Goal: Task Accomplishment & Management: Manage account settings

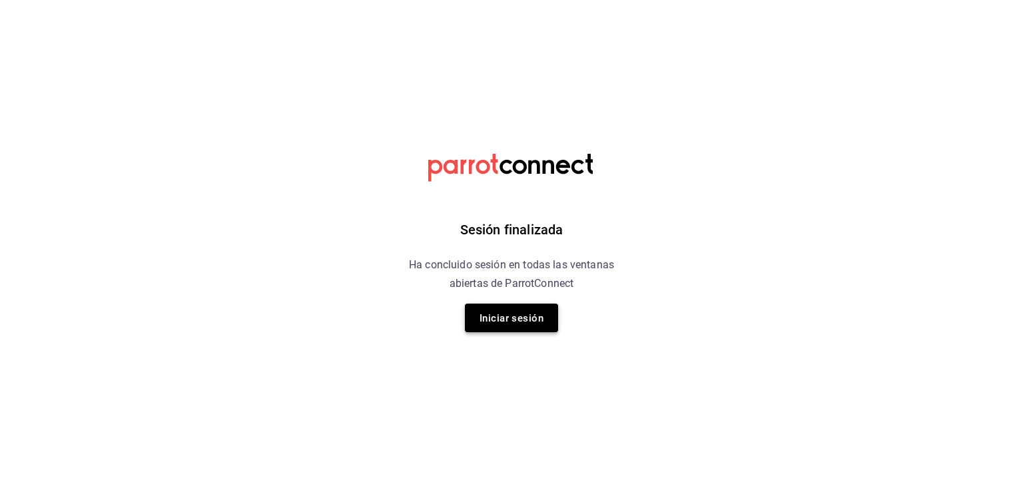
click at [536, 305] on button "Iniciar sesión" at bounding box center [511, 318] width 93 height 29
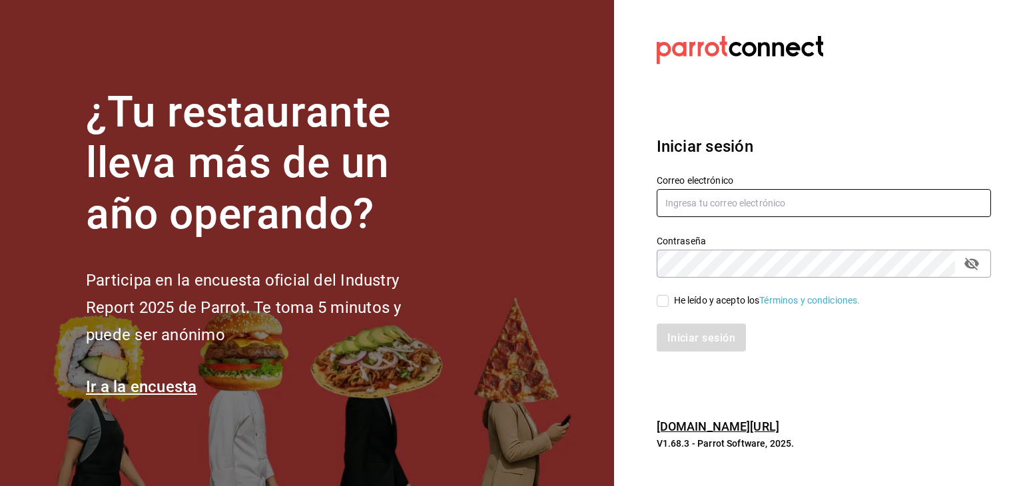
type input "[EMAIL_ADDRESS][DOMAIN_NAME]"
click at [666, 300] on input "He leído y acepto los Términos y condiciones." at bounding box center [663, 301] width 12 height 12
checkbox input "true"
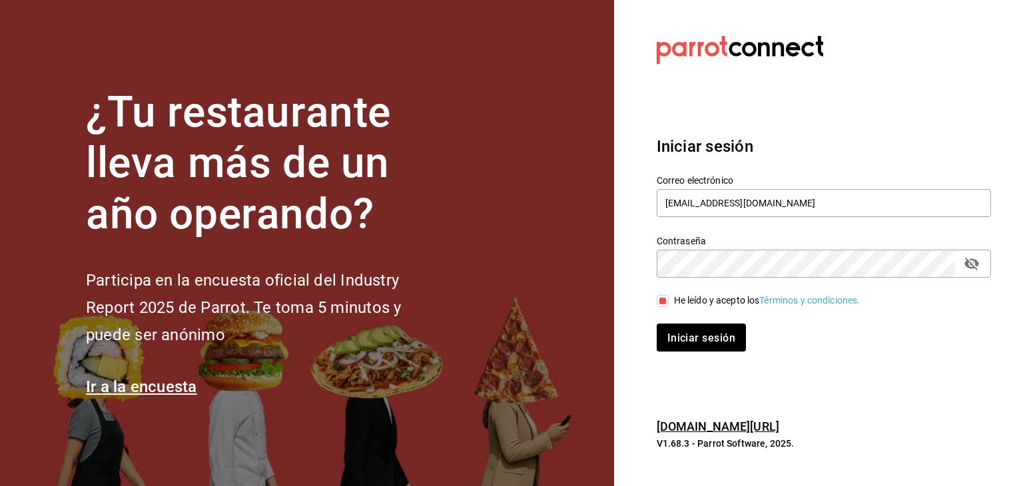
click at [682, 320] on div "Iniciar sesión" at bounding box center [816, 330] width 350 height 44
click at [696, 346] on button "Iniciar sesión" at bounding box center [702, 338] width 91 height 28
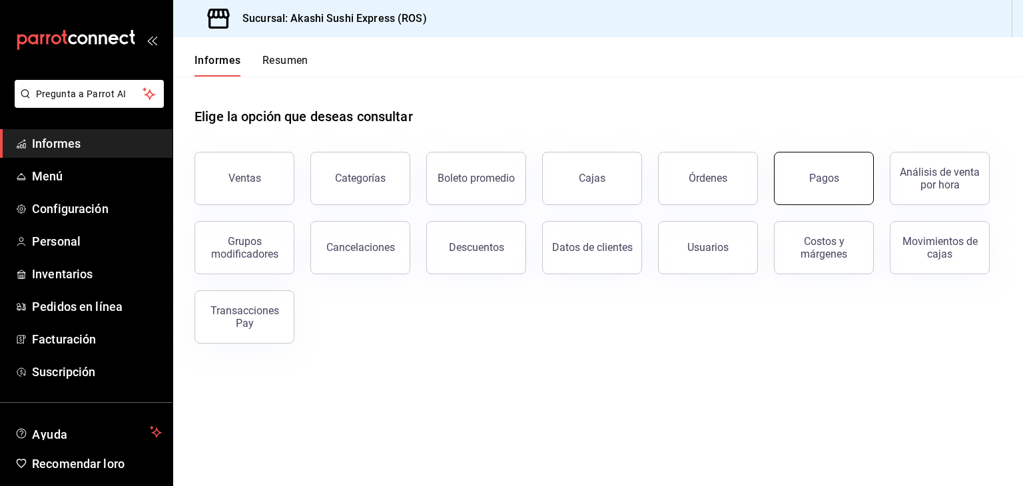
click at [800, 179] on button "Pagos" at bounding box center [824, 178] width 100 height 53
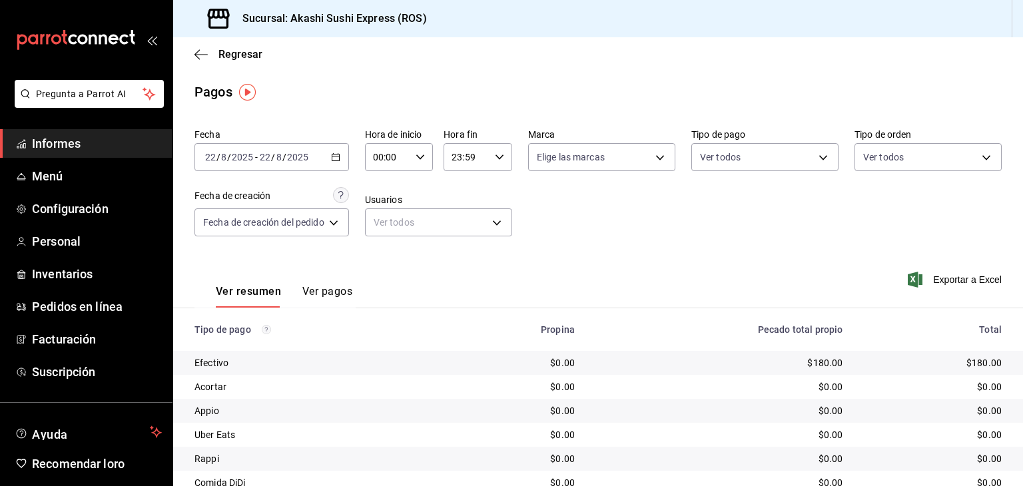
click at [330, 291] on font "Ver pagos" at bounding box center [327, 291] width 50 height 13
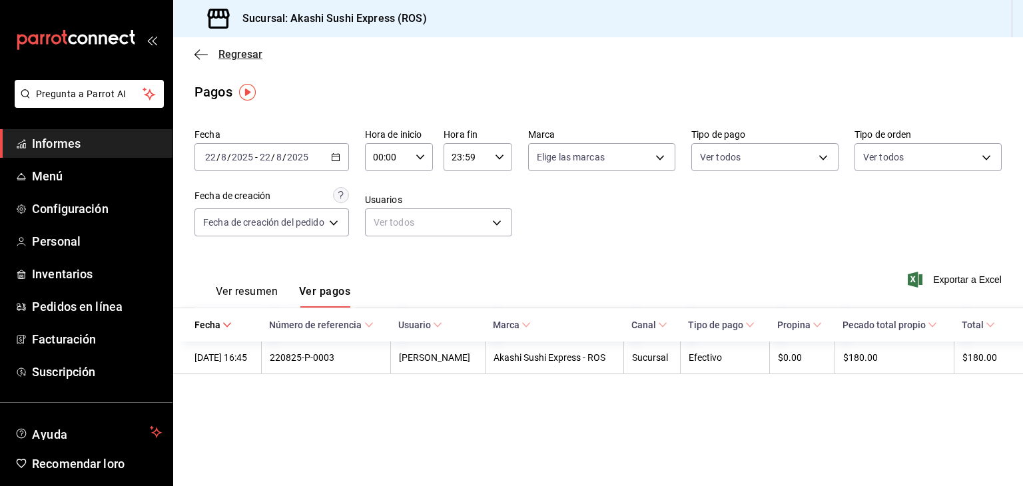
click at [232, 49] on font "Regresar" at bounding box center [241, 54] width 44 height 13
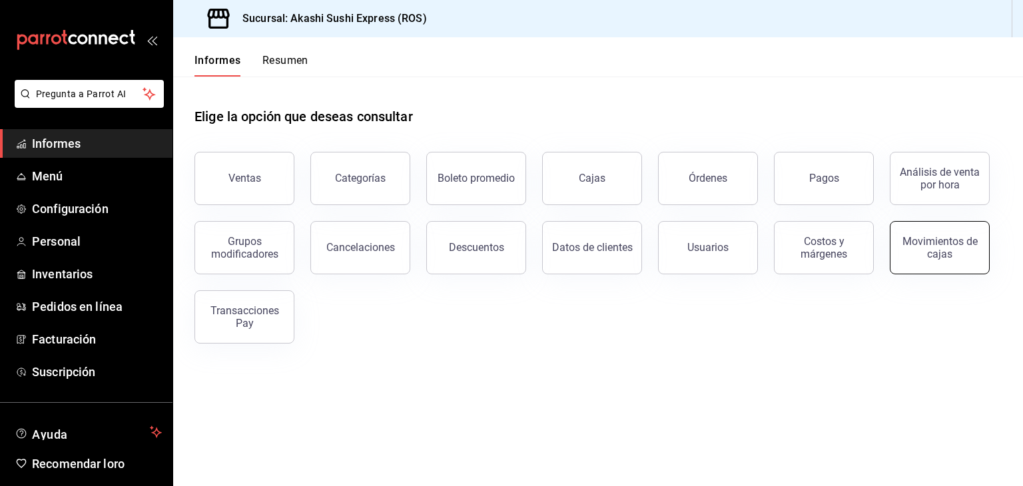
click at [935, 237] on font "Movimientos de cajas" at bounding box center [940, 247] width 75 height 25
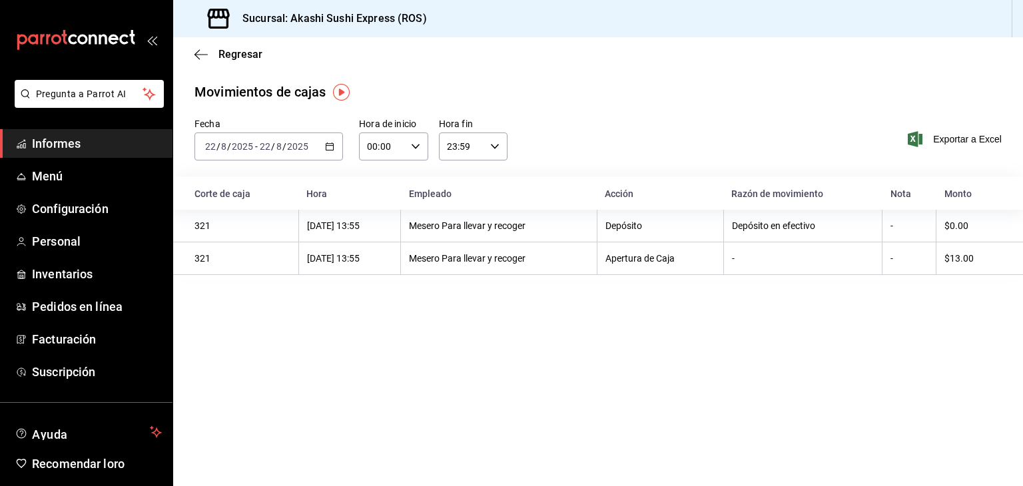
click at [799, 104] on div "Movimientos [PERSON_NAME] Fecha [DATE] [DATE] - [DATE] [DATE] Hora de inicio 00…" at bounding box center [598, 181] width 850 height 199
